Goal: Task Accomplishment & Management: Use online tool/utility

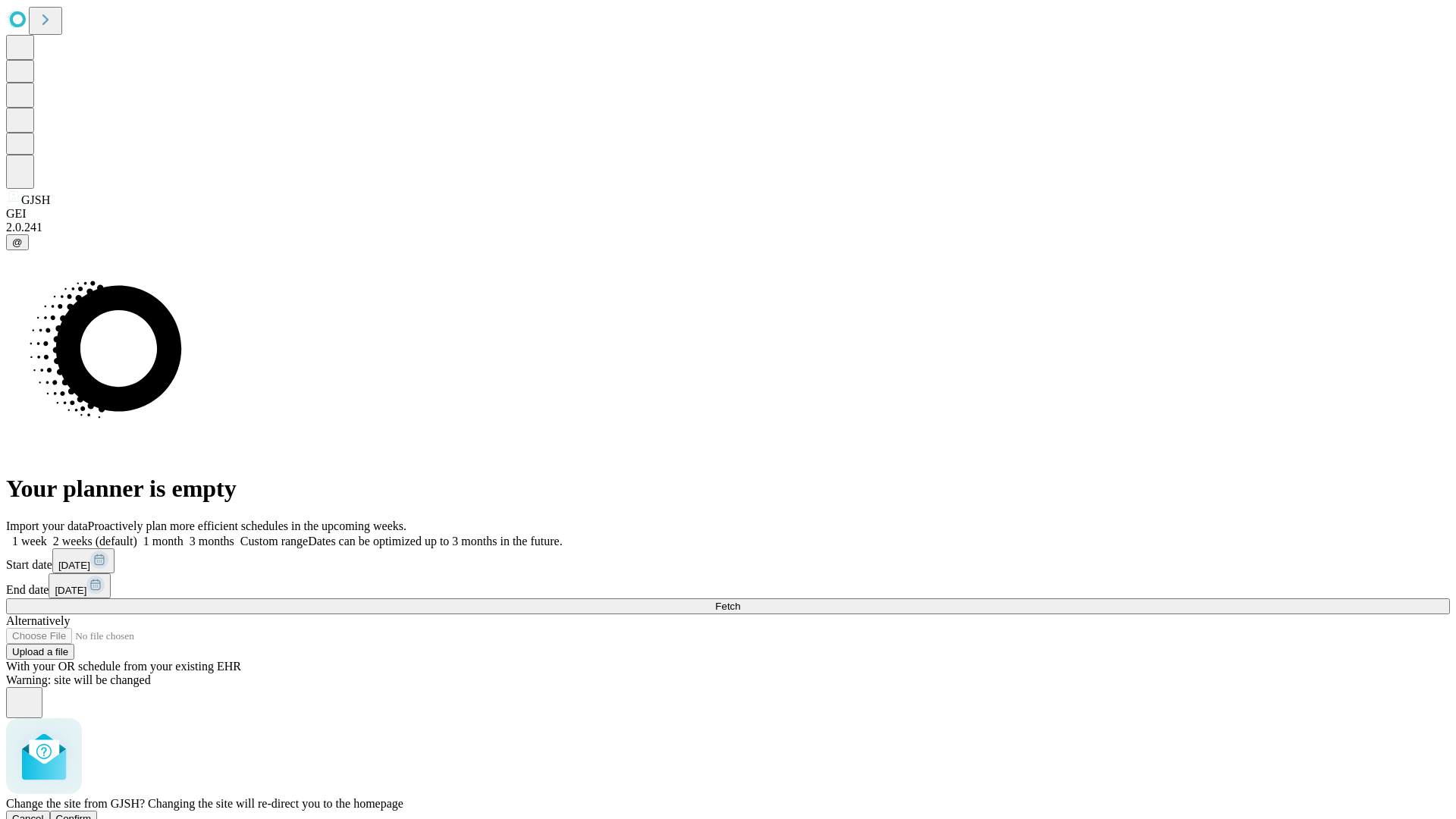
click at [91, 813] on span "Confirm" at bounding box center [74, 818] width 36 height 11
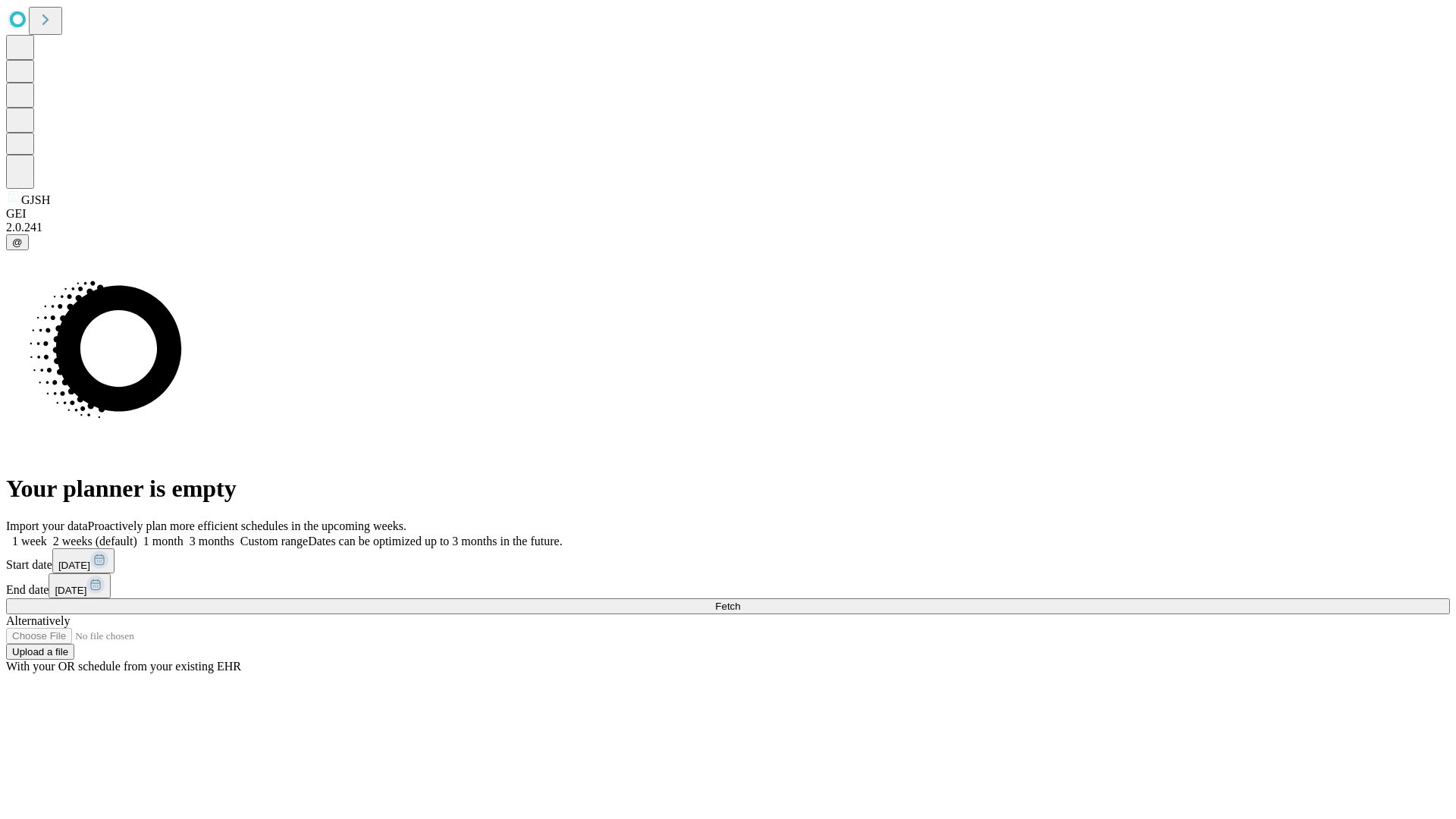
click at [137, 534] on label "2 weeks (default)" at bounding box center [92, 540] width 91 height 13
click at [740, 600] on span "Fetch" at bounding box center [728, 605] width 25 height 11
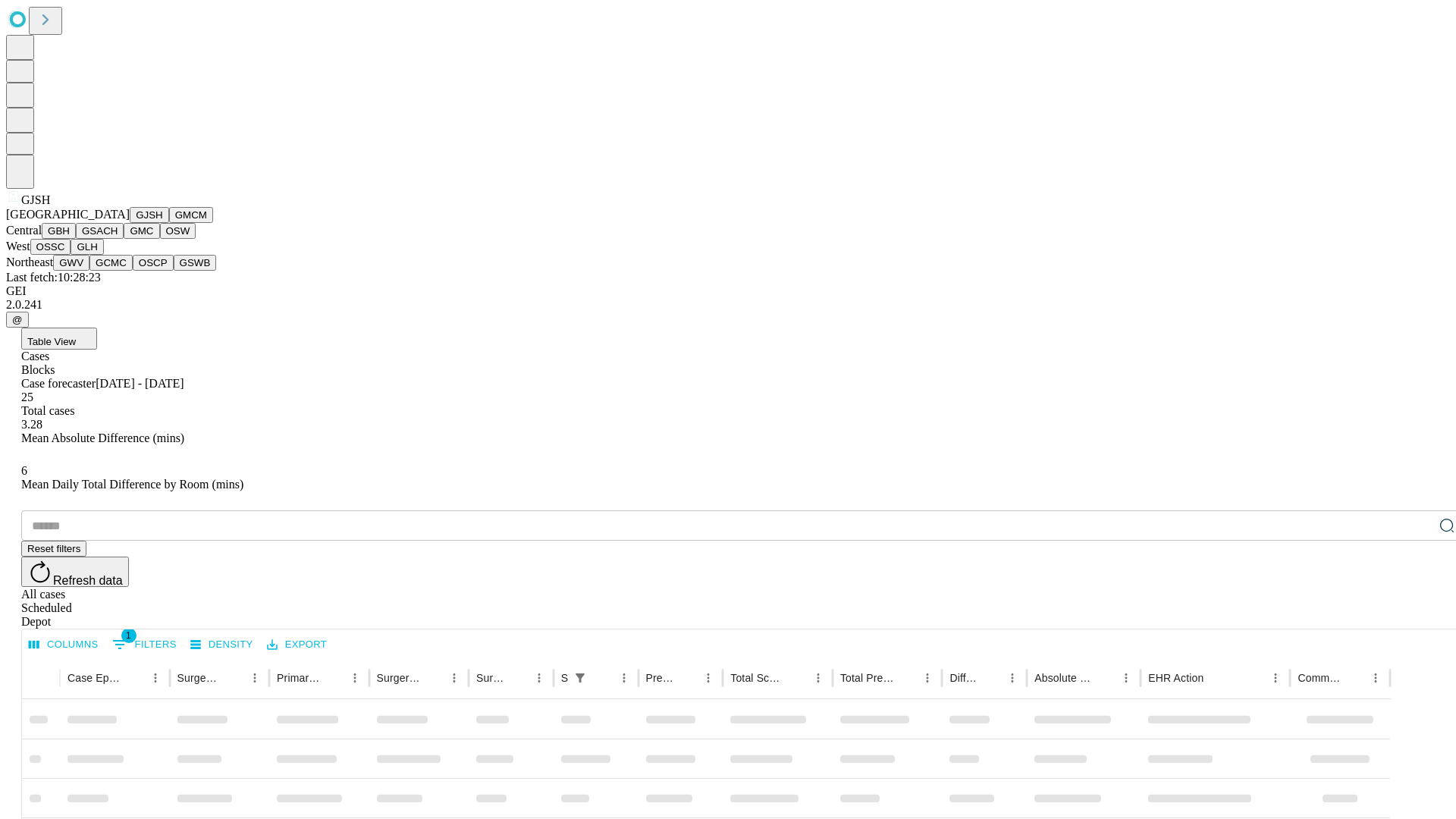
click at [169, 223] on button "GMCM" at bounding box center [191, 215] width 44 height 16
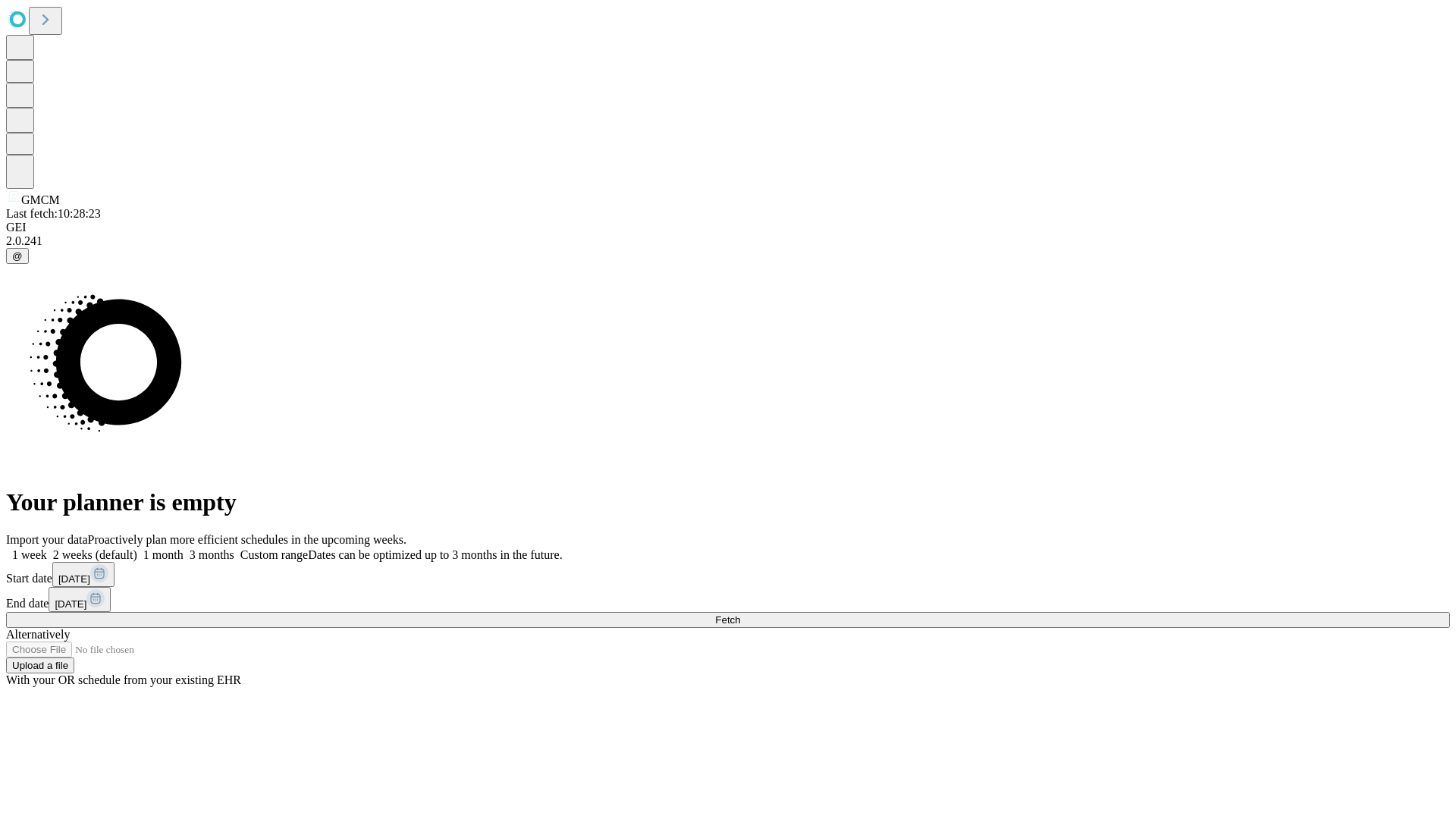
click at [137, 548] on label "2 weeks (default)" at bounding box center [92, 554] width 91 height 13
click at [740, 614] on span "Fetch" at bounding box center [728, 620] width 25 height 11
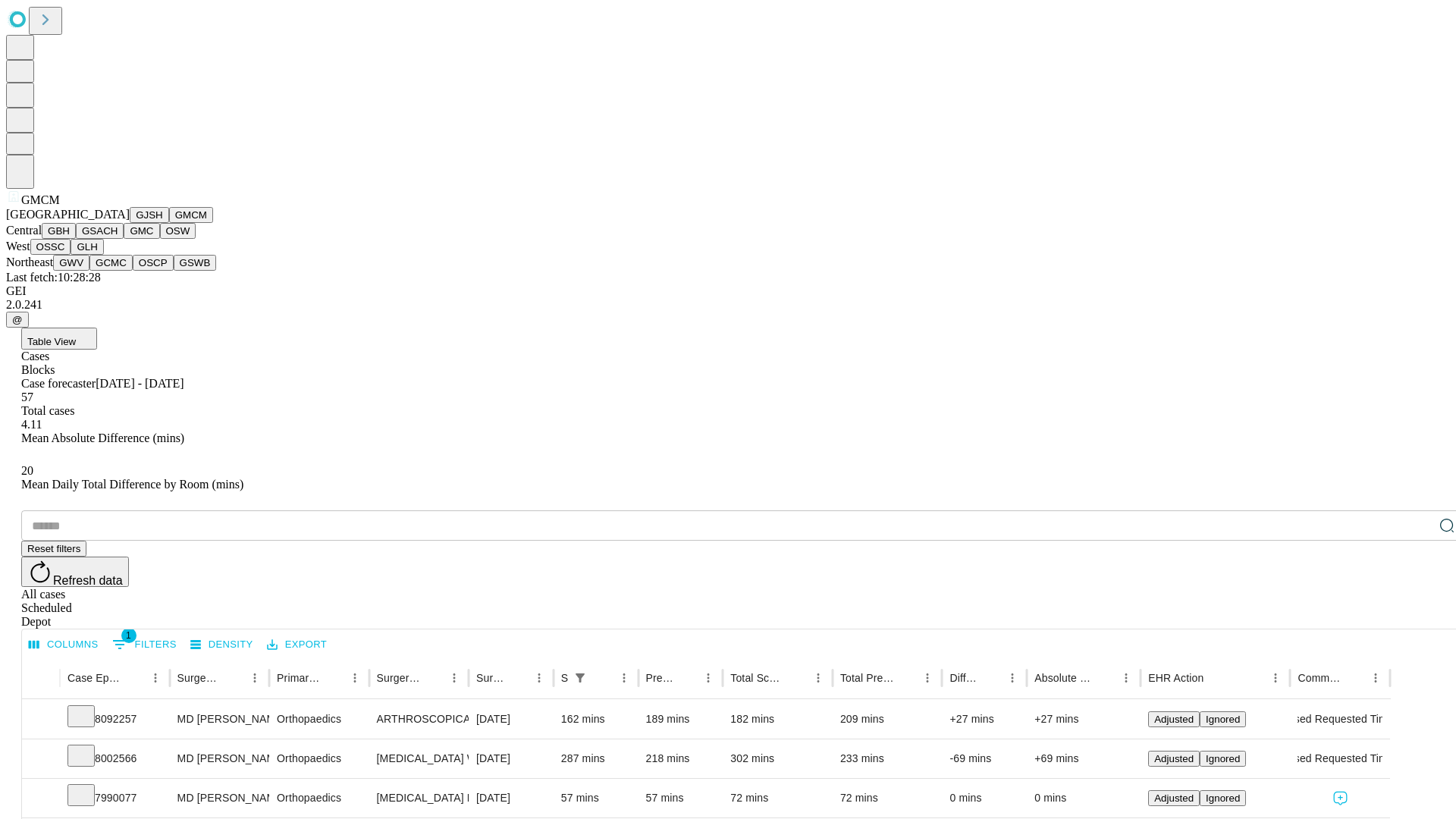
click at [76, 239] on button "GBH" at bounding box center [58, 231] width 34 height 16
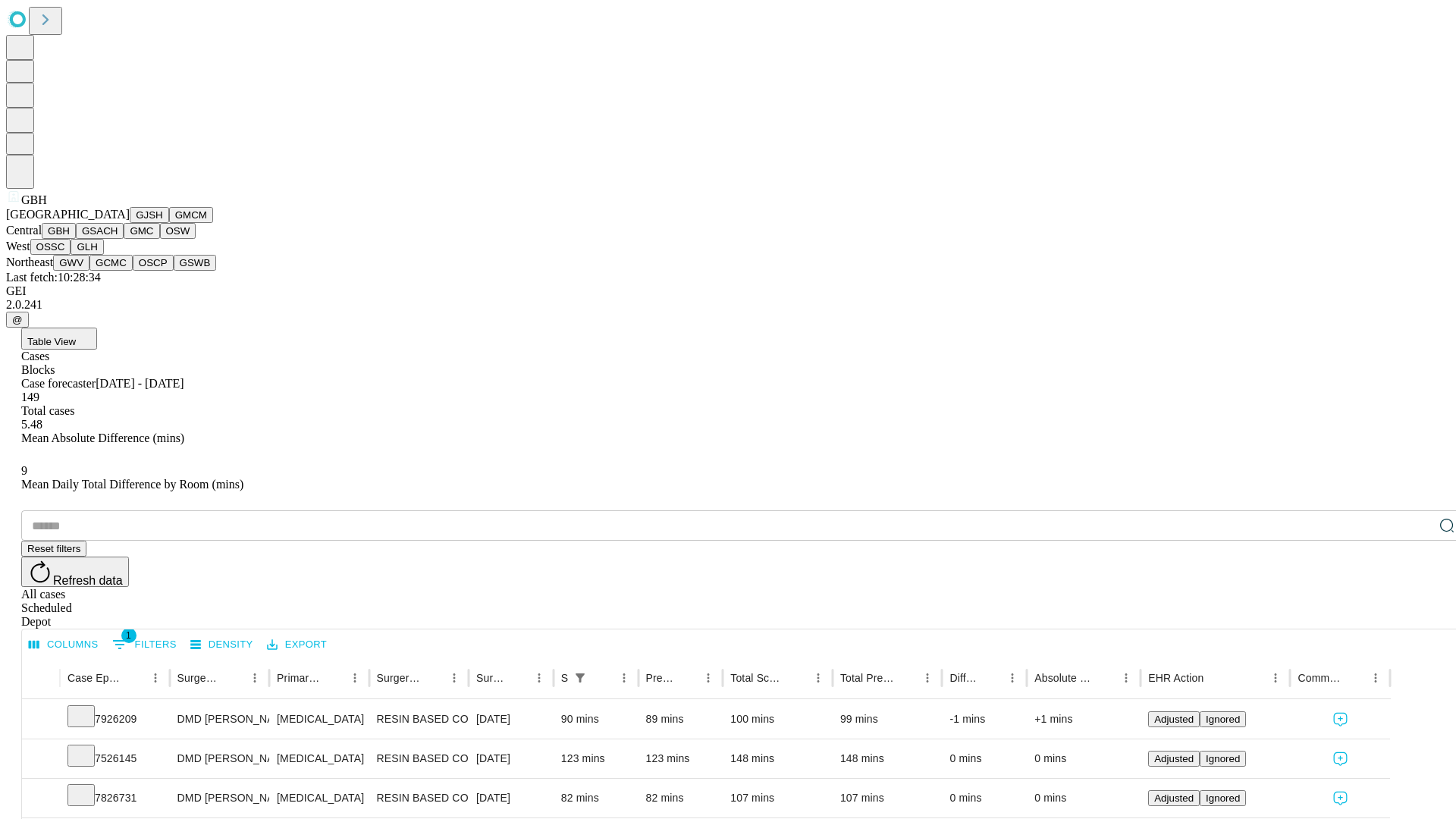
click at [118, 239] on button "GSACH" at bounding box center [99, 231] width 47 height 16
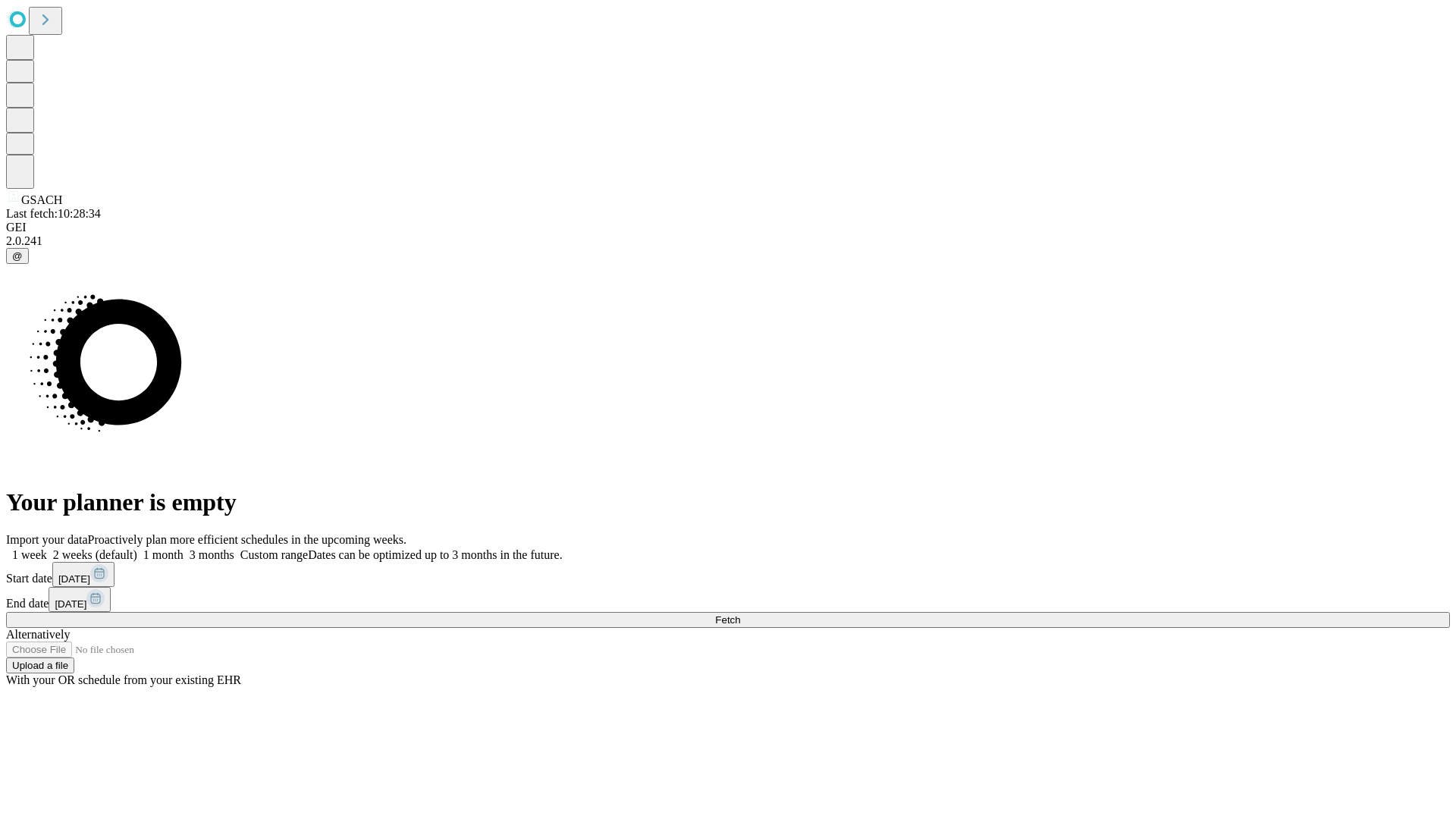
click at [137, 548] on label "2 weeks (default)" at bounding box center [92, 554] width 91 height 13
click at [740, 614] on span "Fetch" at bounding box center [728, 620] width 25 height 11
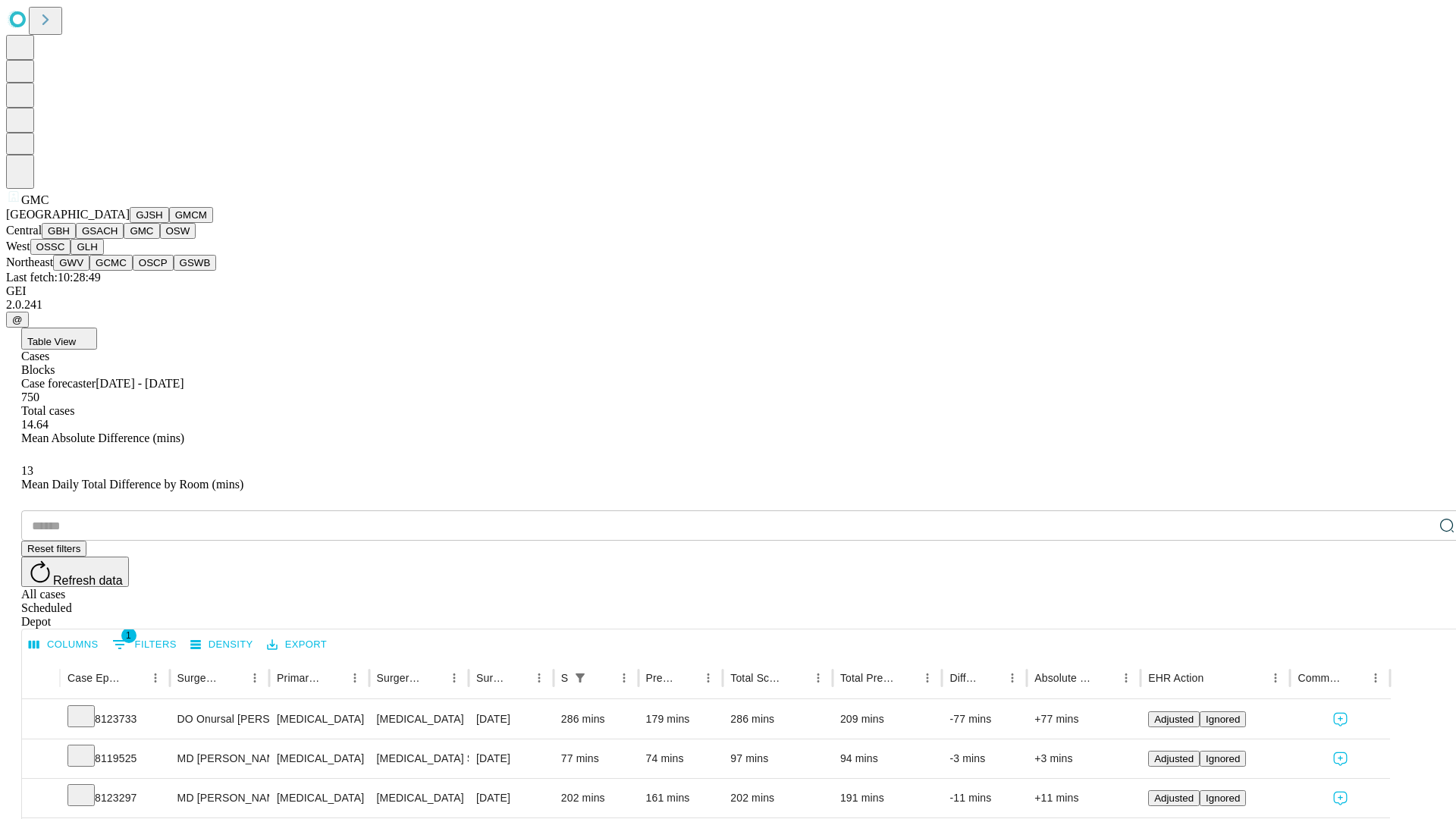
click at [160, 239] on button "OSW" at bounding box center [177, 231] width 36 height 16
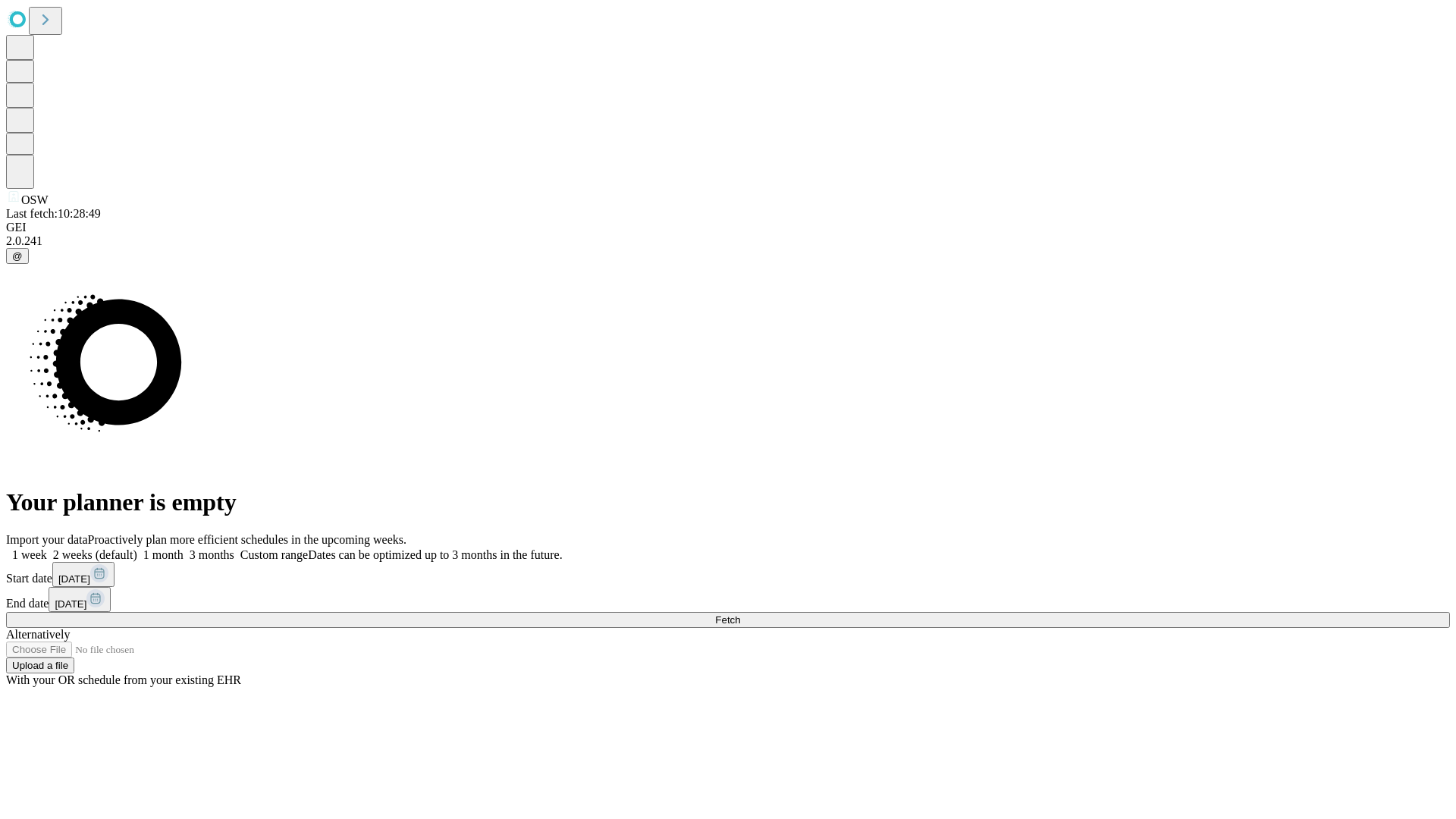
click at [137, 548] on label "2 weeks (default)" at bounding box center [92, 554] width 91 height 13
click at [740, 614] on span "Fetch" at bounding box center [728, 620] width 25 height 11
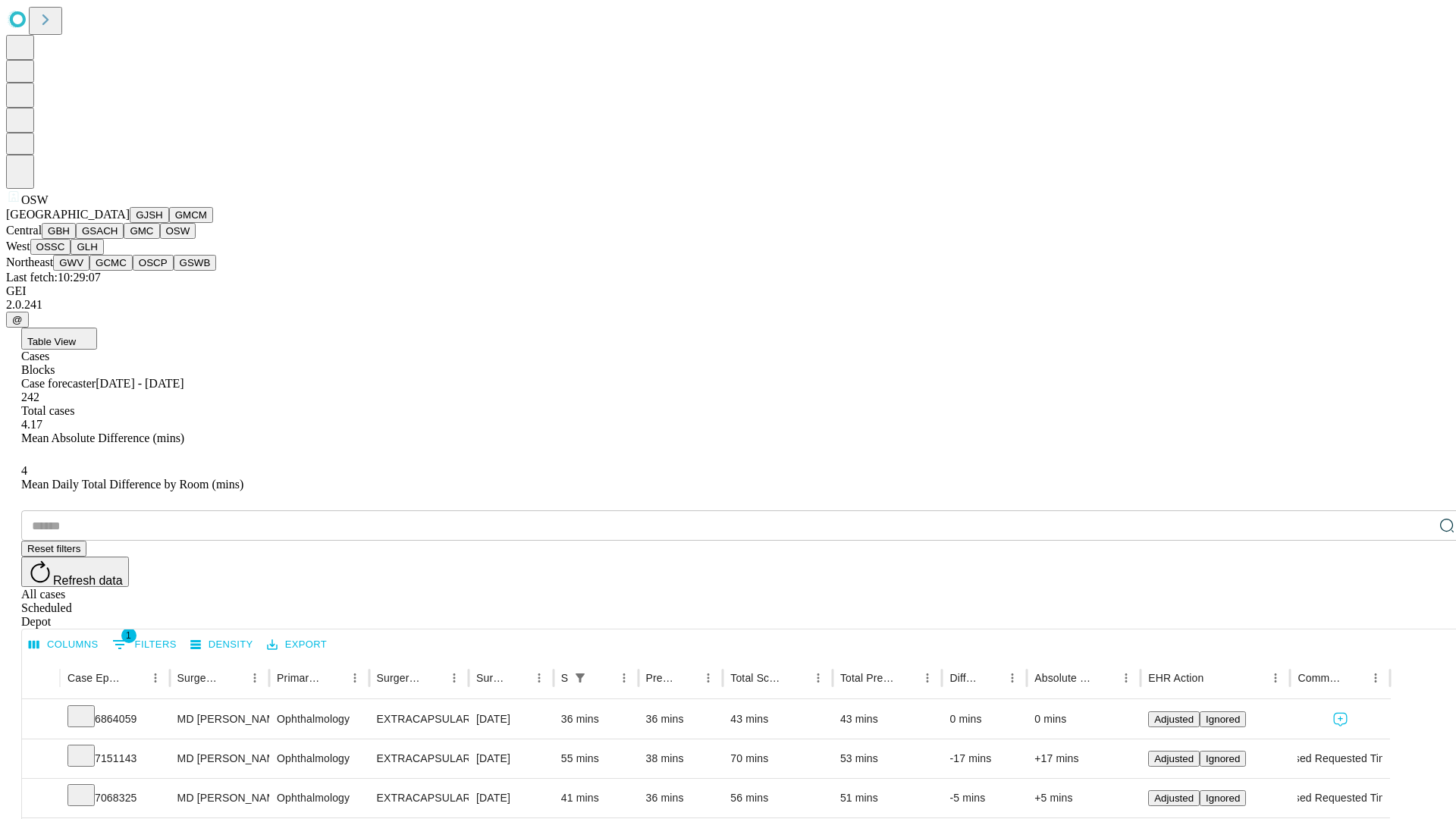
click at [71, 255] on button "OSSC" at bounding box center [51, 247] width 41 height 16
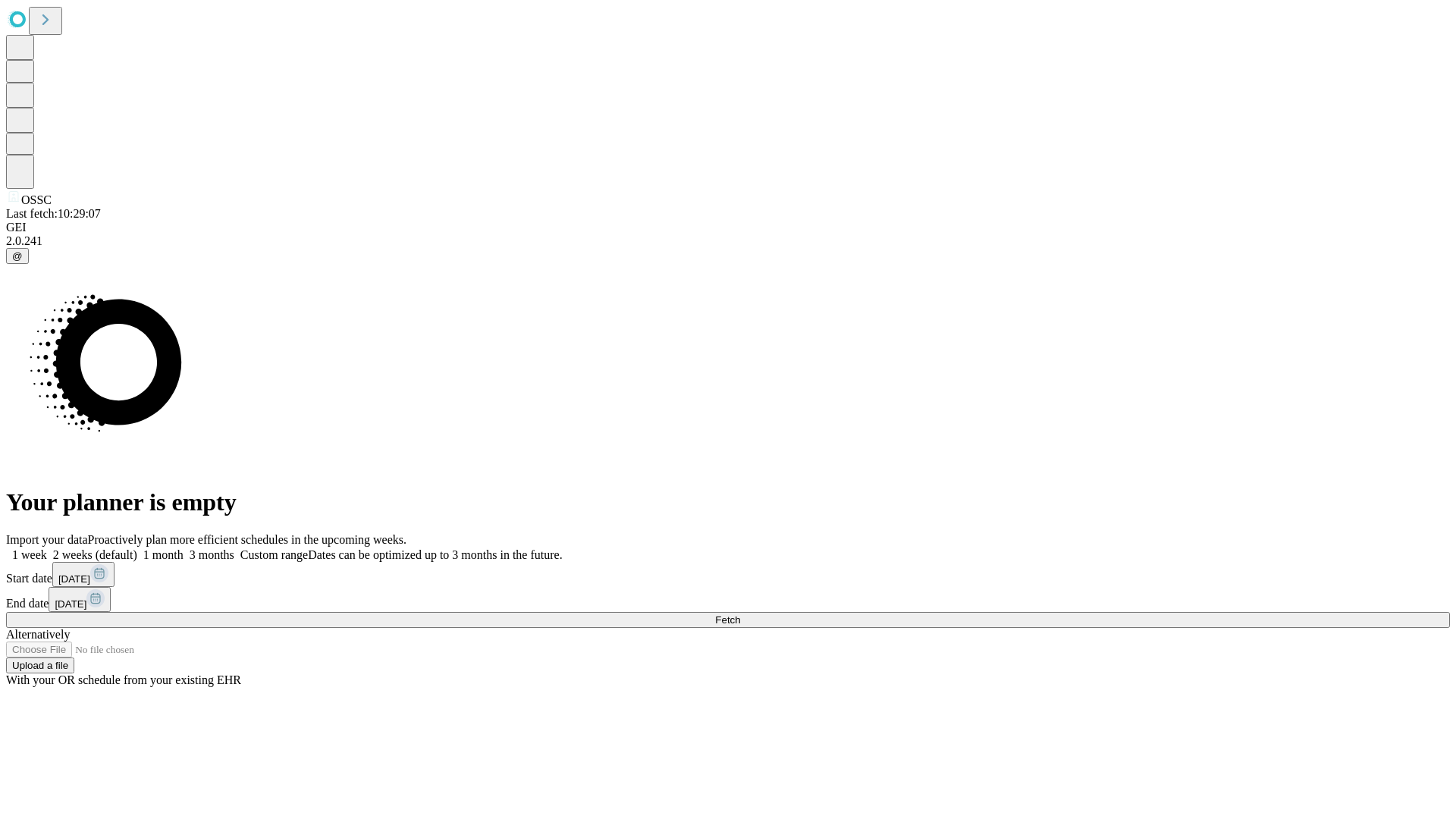
click at [137, 548] on label "2 weeks (default)" at bounding box center [92, 554] width 91 height 13
click at [740, 614] on span "Fetch" at bounding box center [728, 620] width 25 height 11
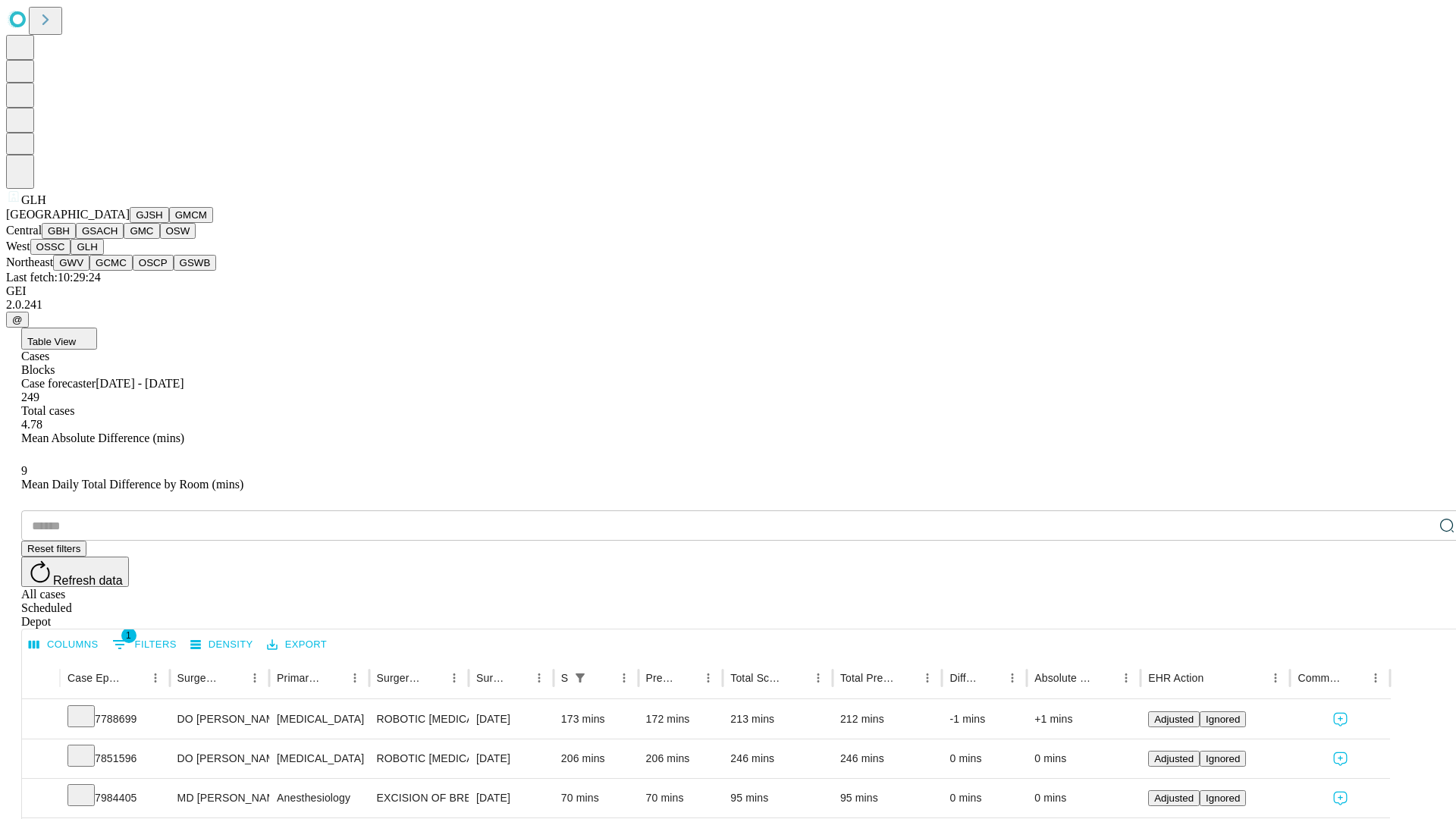
click at [90, 271] on button "GWV" at bounding box center [70, 263] width 36 height 16
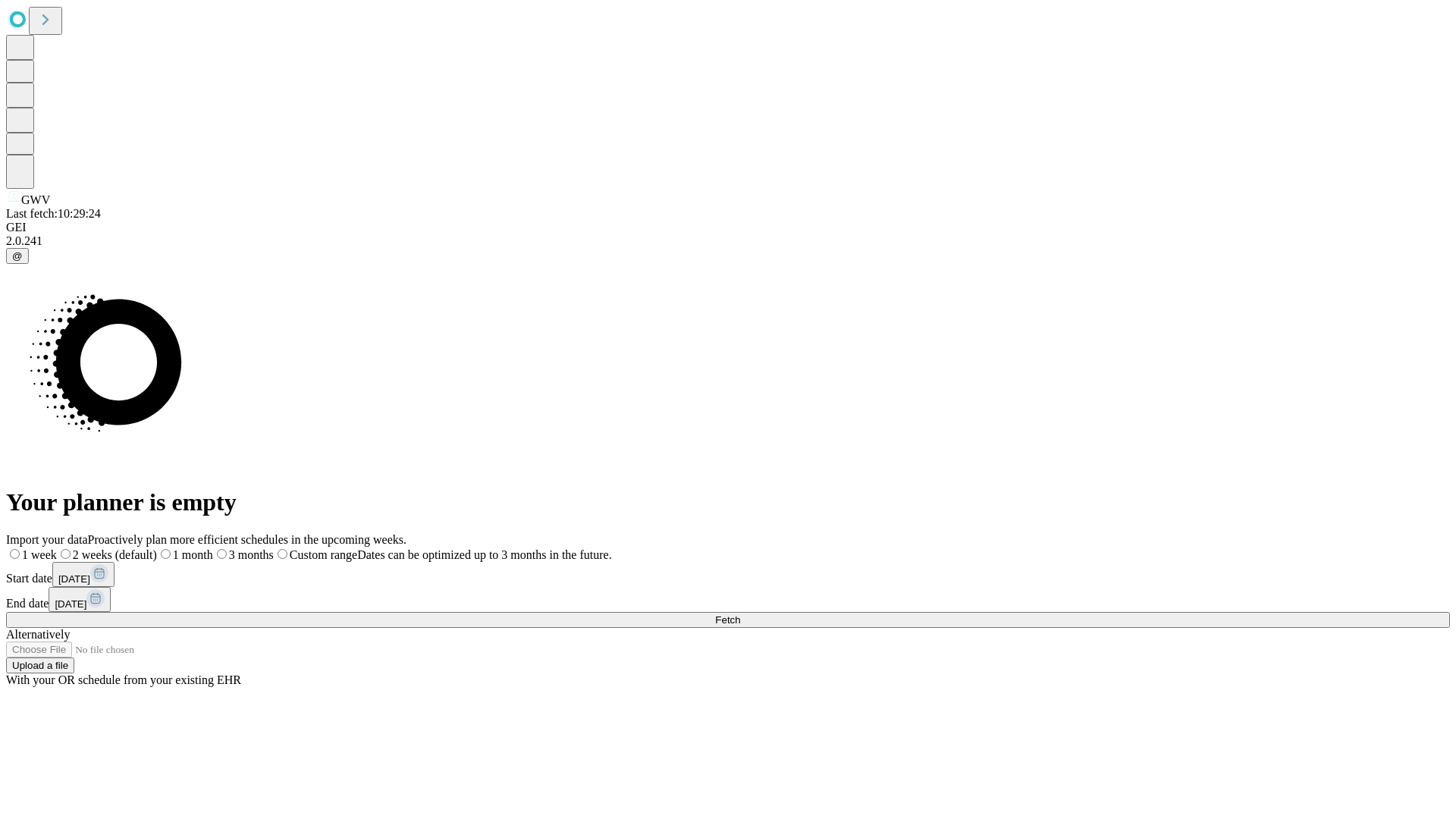
click at [157, 548] on label "2 weeks (default)" at bounding box center [107, 554] width 100 height 13
click at [740, 614] on span "Fetch" at bounding box center [728, 620] width 25 height 11
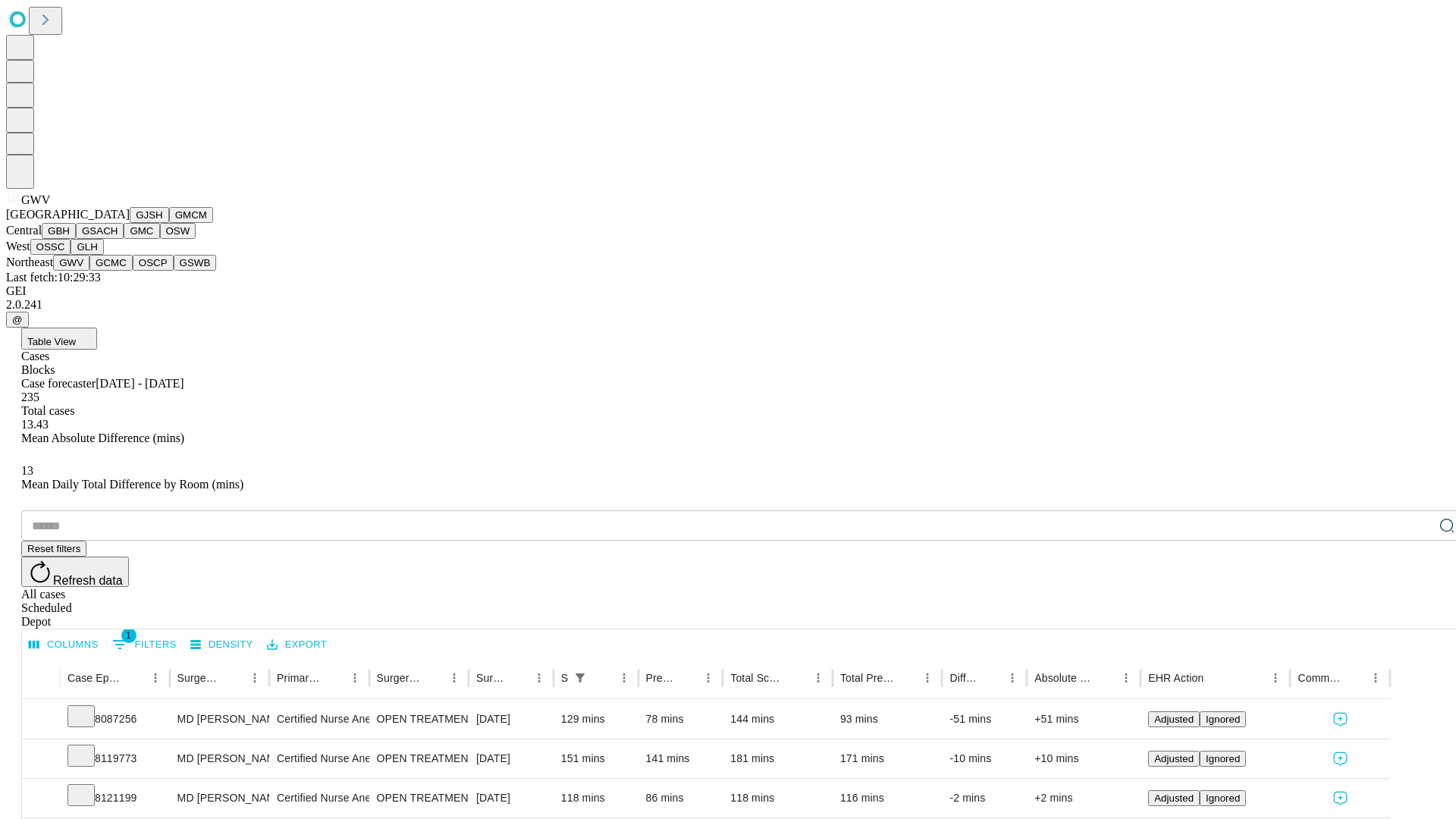
click at [118, 271] on button "GCMC" at bounding box center [111, 263] width 43 height 16
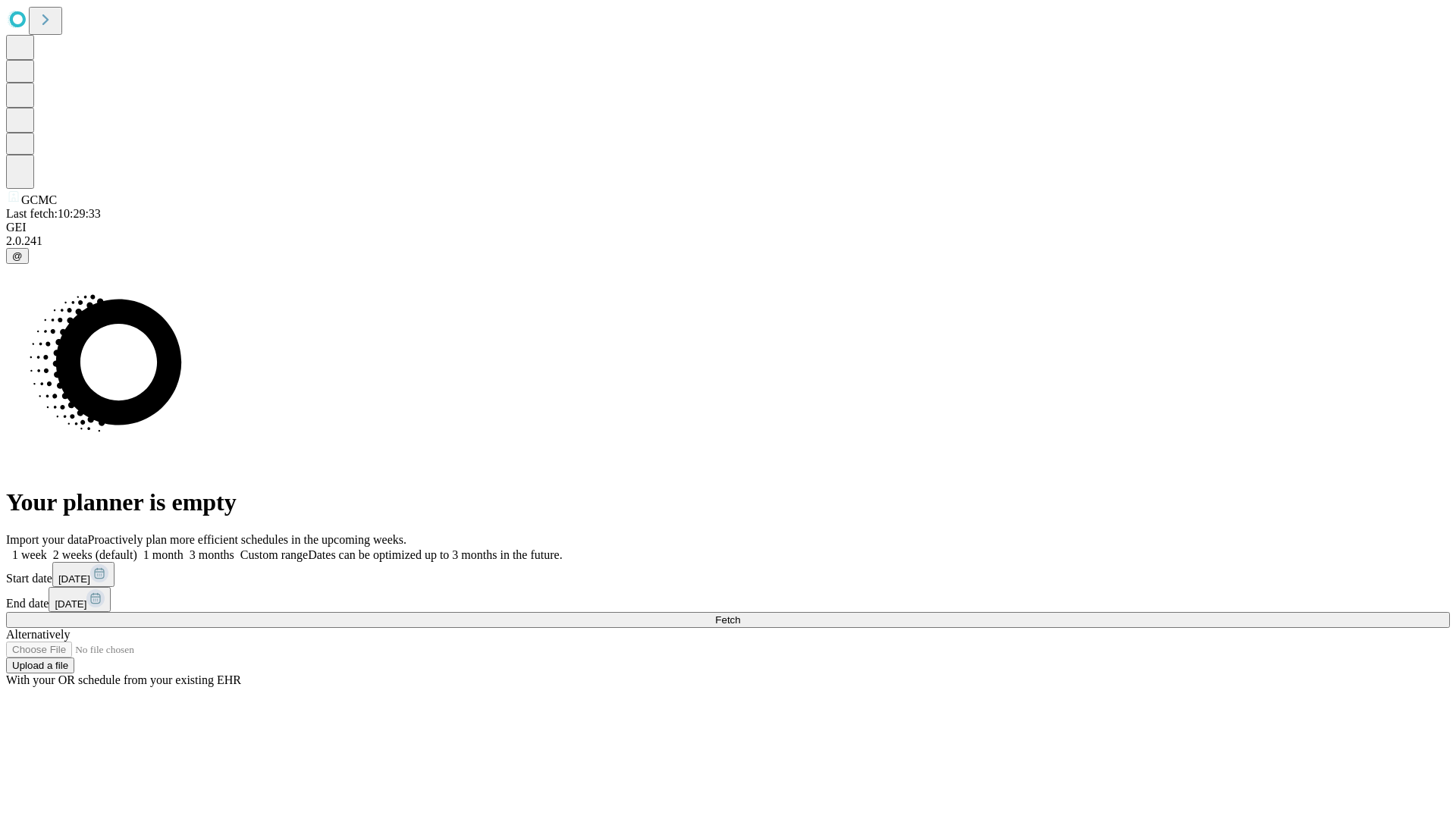
click at [137, 548] on label "2 weeks (default)" at bounding box center [92, 554] width 91 height 13
click at [740, 614] on span "Fetch" at bounding box center [728, 620] width 25 height 11
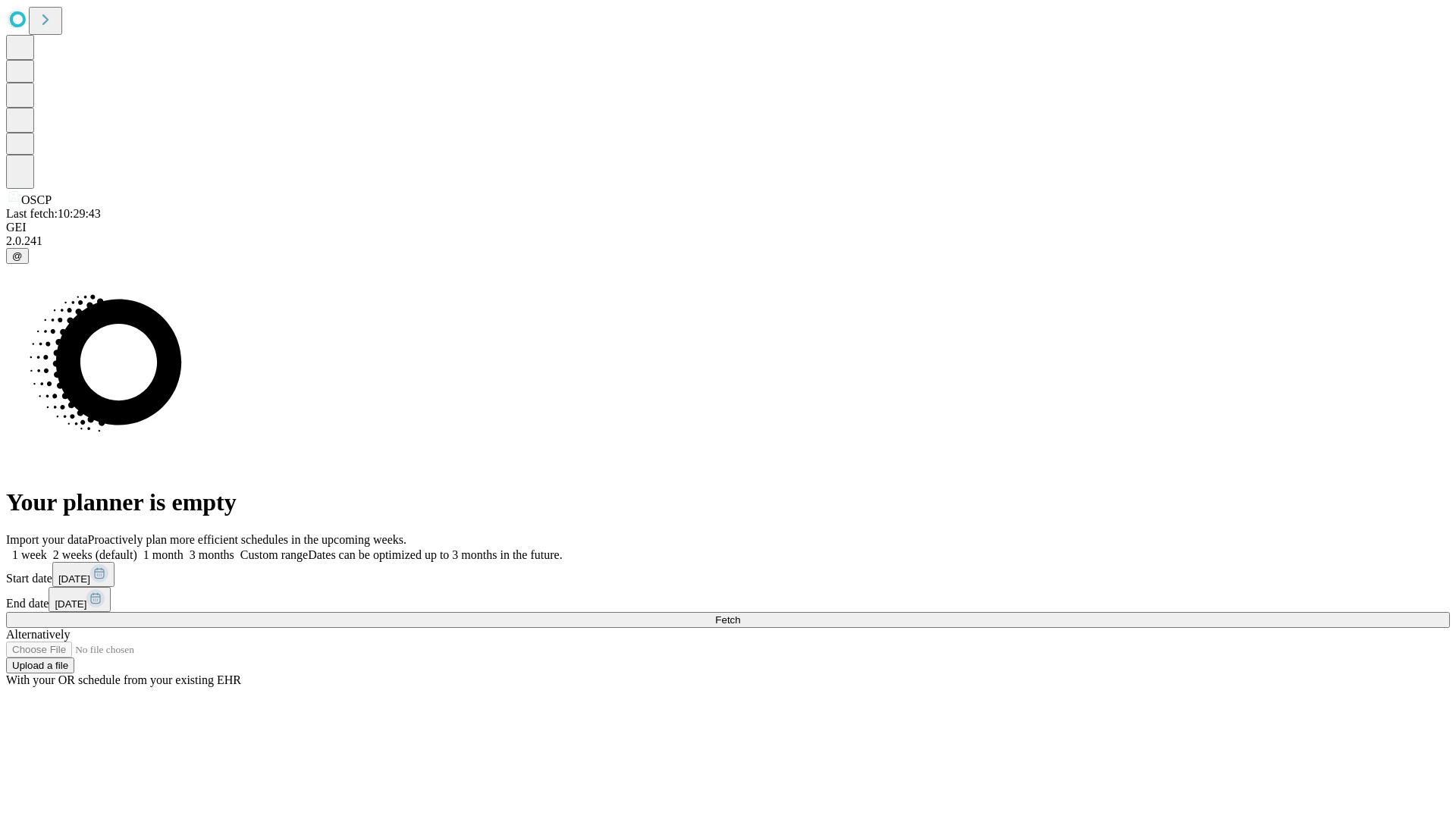
click at [740, 614] on span "Fetch" at bounding box center [728, 620] width 25 height 11
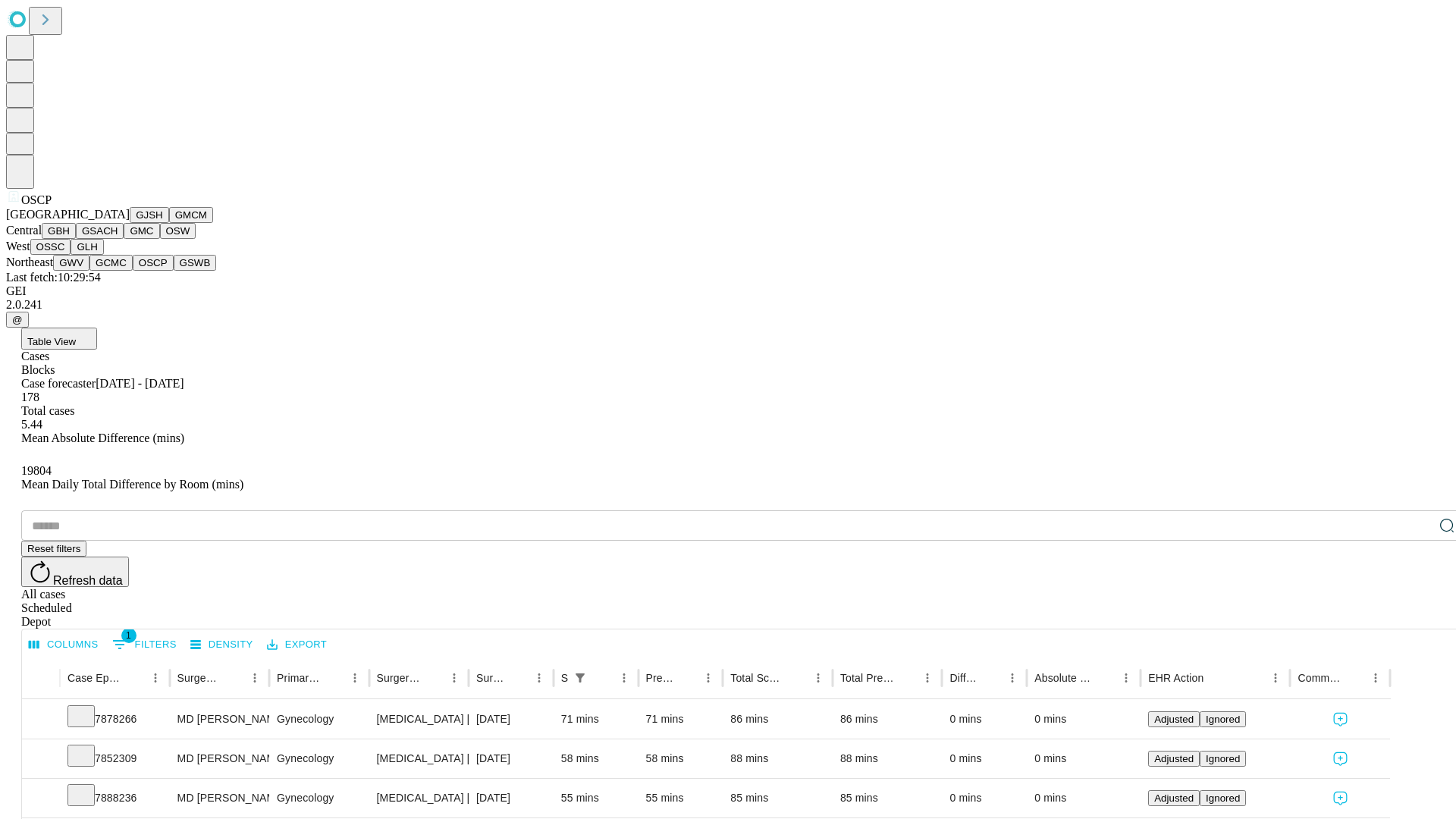
click at [174, 271] on button "GSWB" at bounding box center [195, 263] width 43 height 16
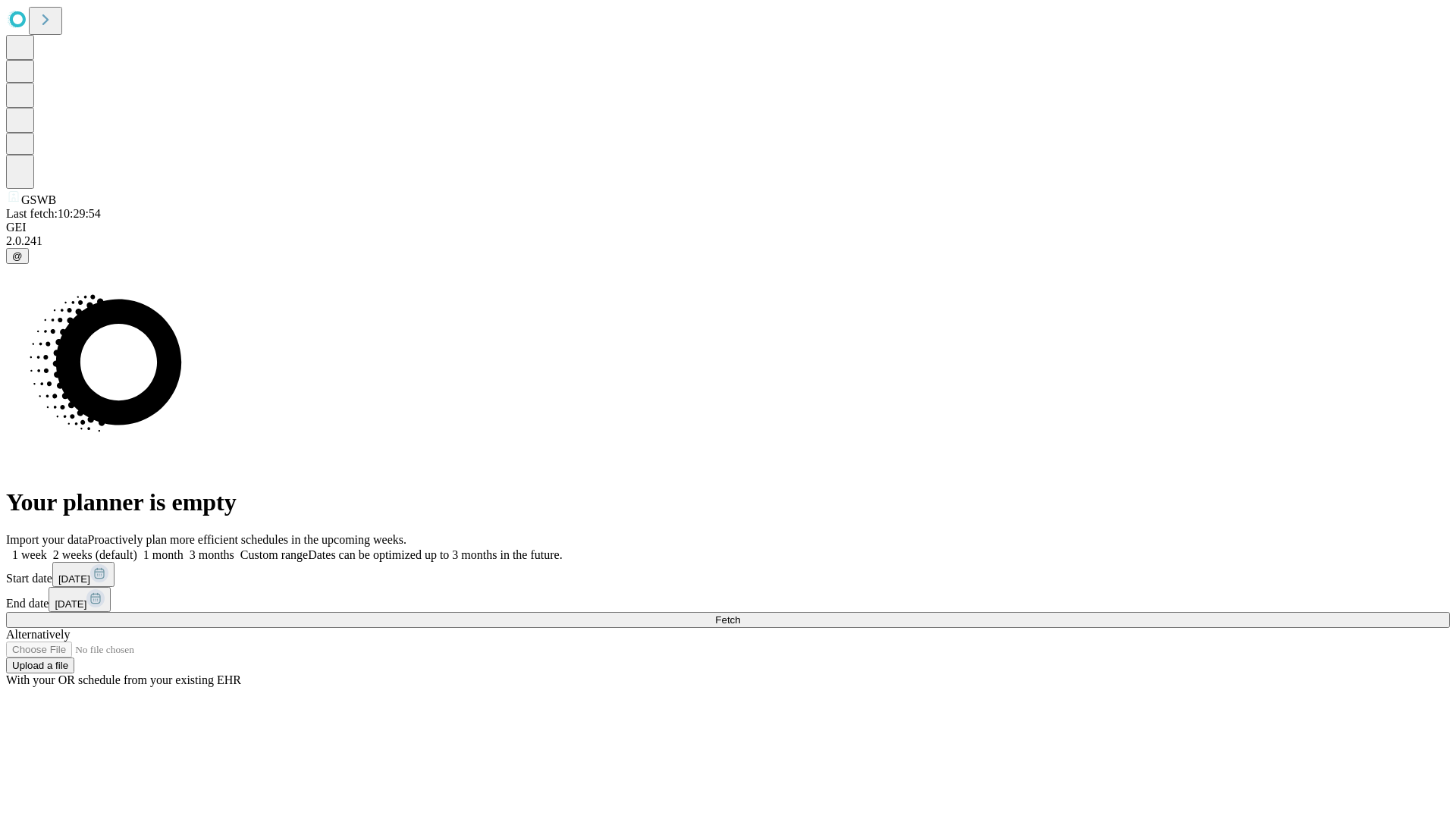
click at [137, 548] on label "2 weeks (default)" at bounding box center [92, 554] width 91 height 13
click at [740, 614] on span "Fetch" at bounding box center [728, 620] width 25 height 11
